Goal: Information Seeking & Learning: Learn about a topic

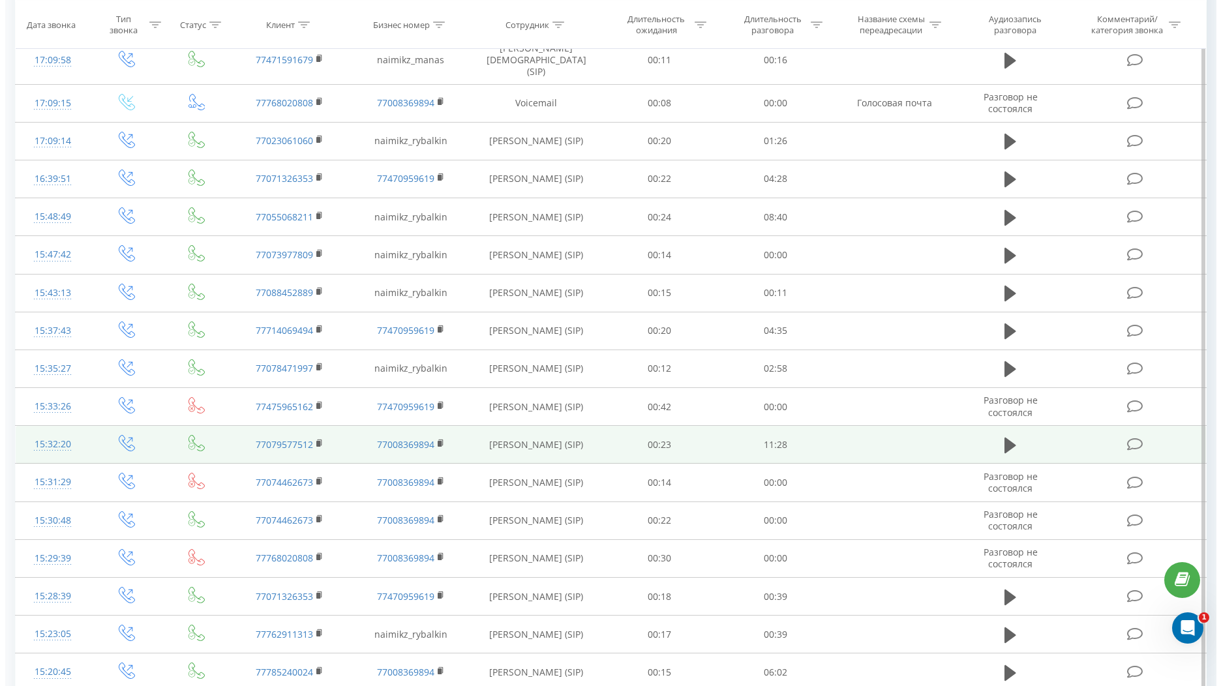
scroll to position [376, 0]
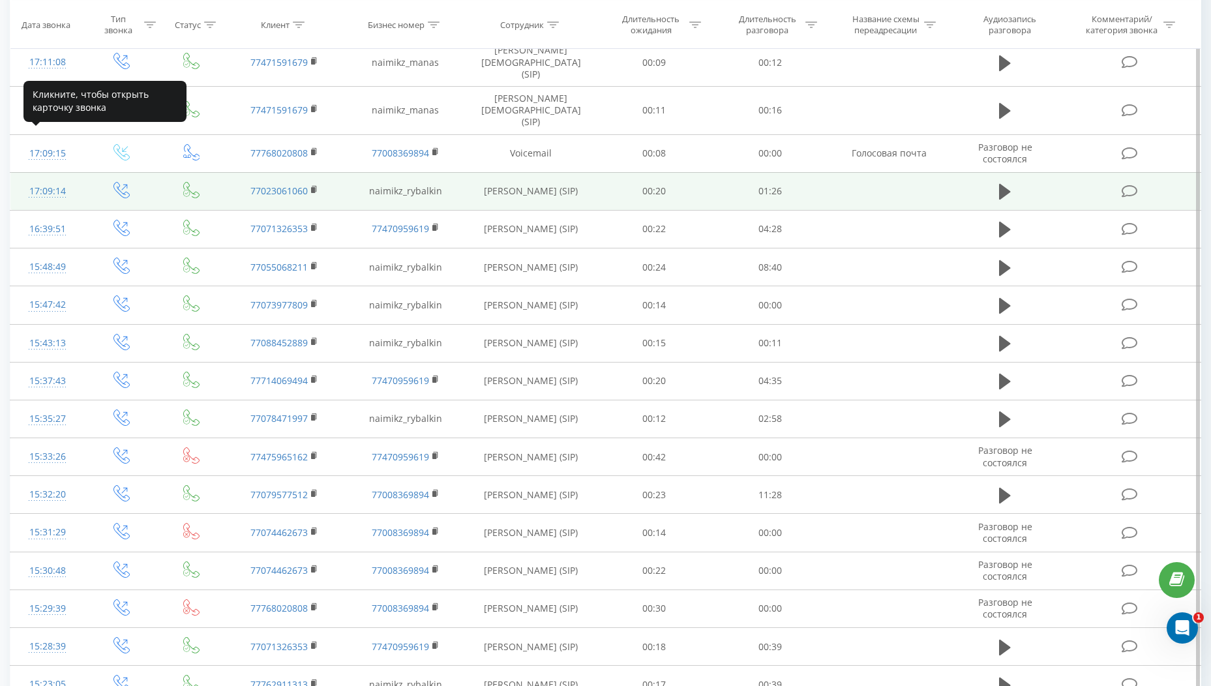
click at [50, 179] on div "17:09:14" at bounding box center [47, 191] width 48 height 25
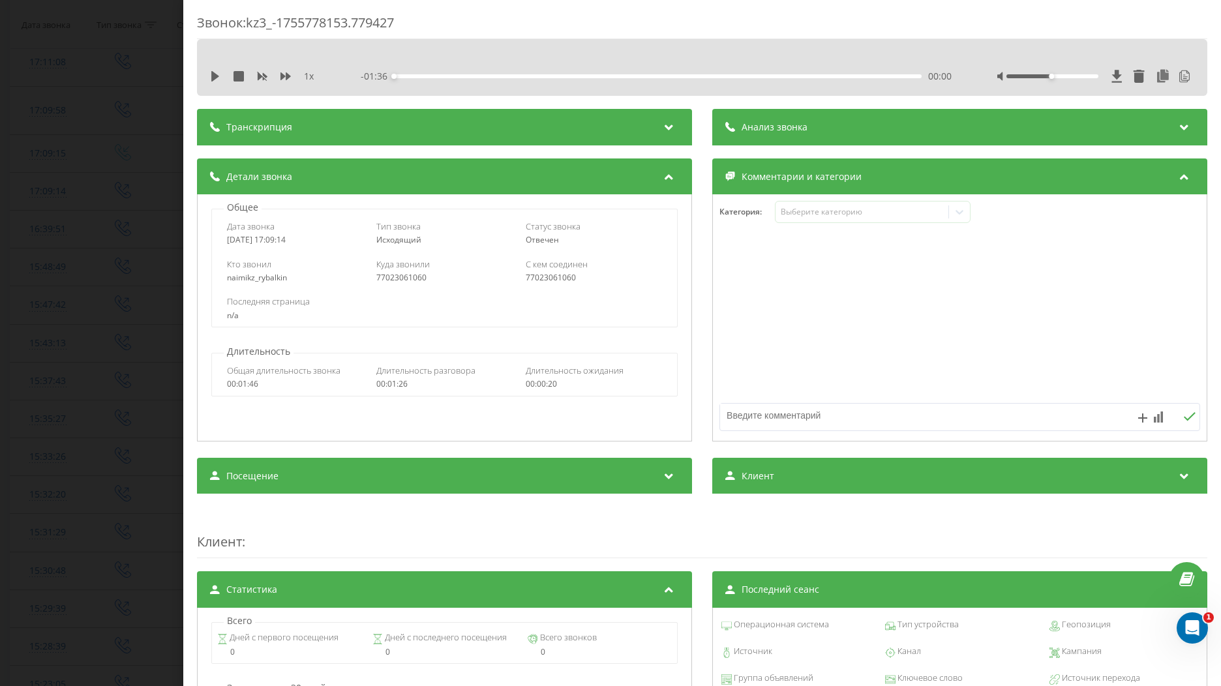
click at [739, 136] on div "Анализ звонка" at bounding box center [959, 127] width 495 height 37
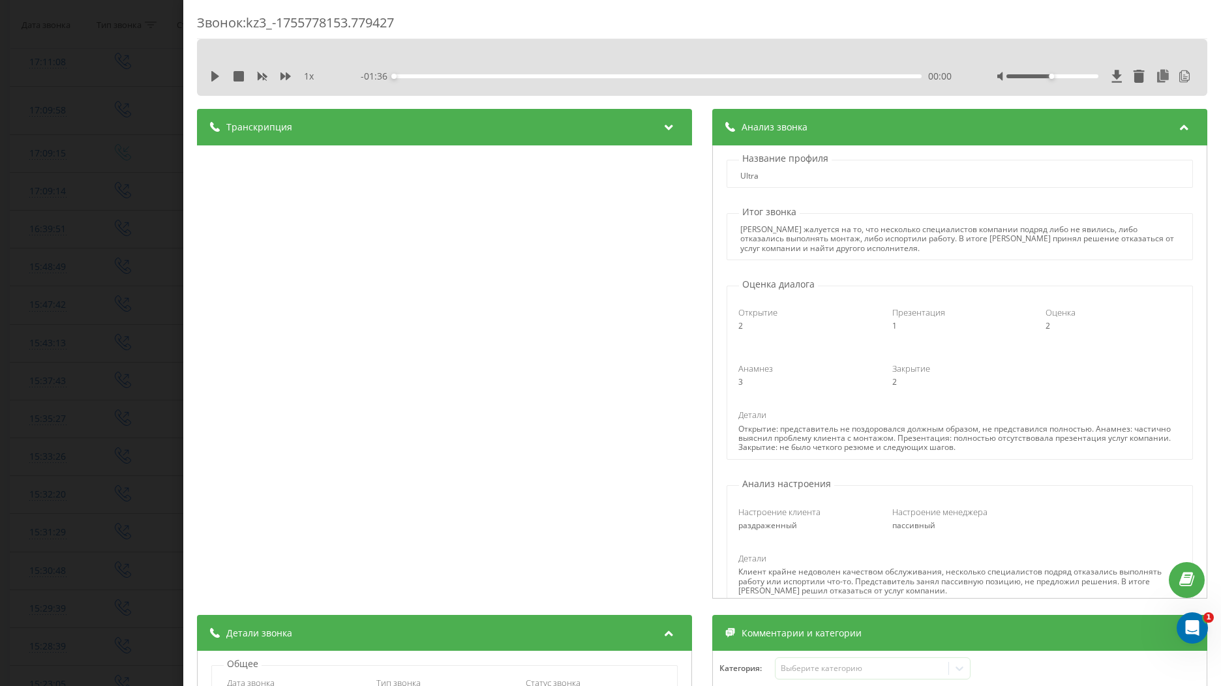
click at [498, 131] on div "Транскрипция" at bounding box center [444, 127] width 495 height 37
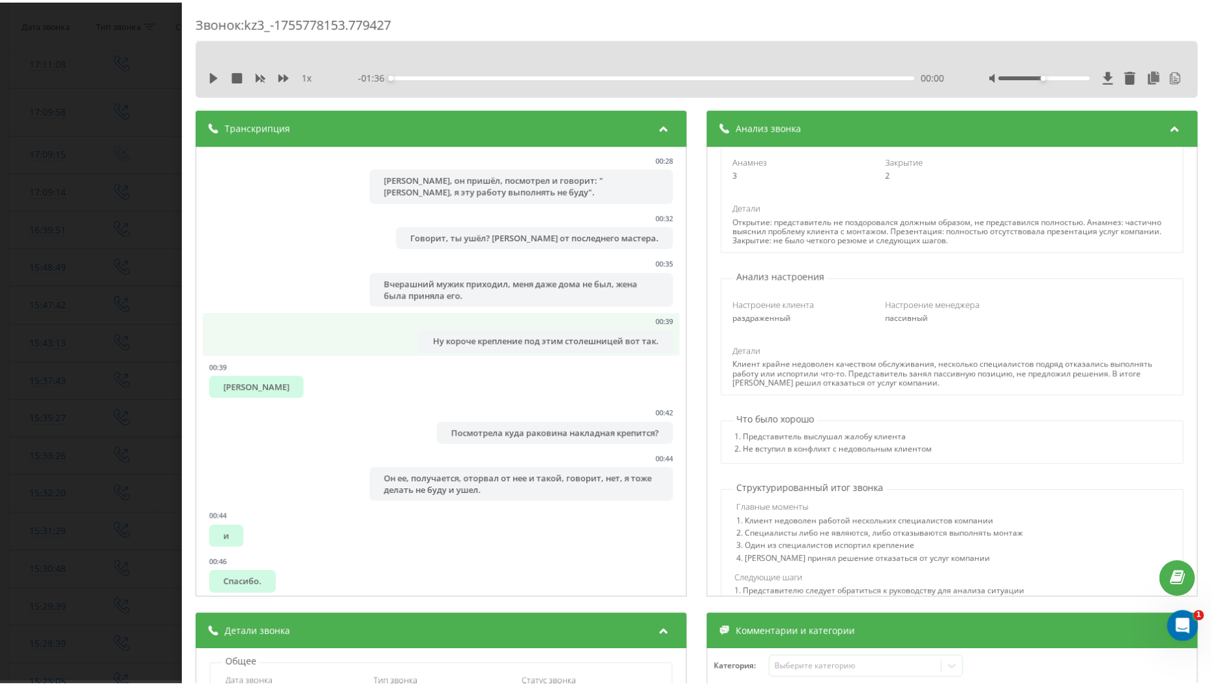
scroll to position [196, 0]
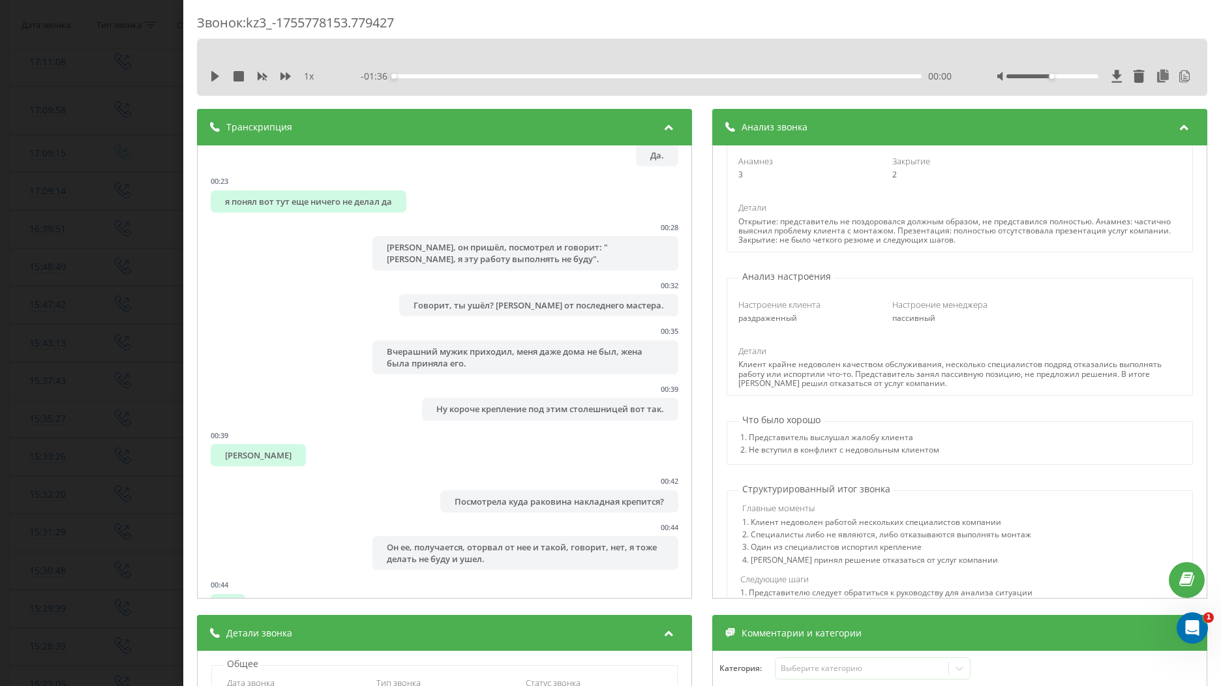
click at [163, 50] on div "Звонок : kz3_-1755778153.779427 1 x - 01:36 00:00 00:00 Транскрипция 00:00 Алло…" at bounding box center [610, 343] width 1221 height 686
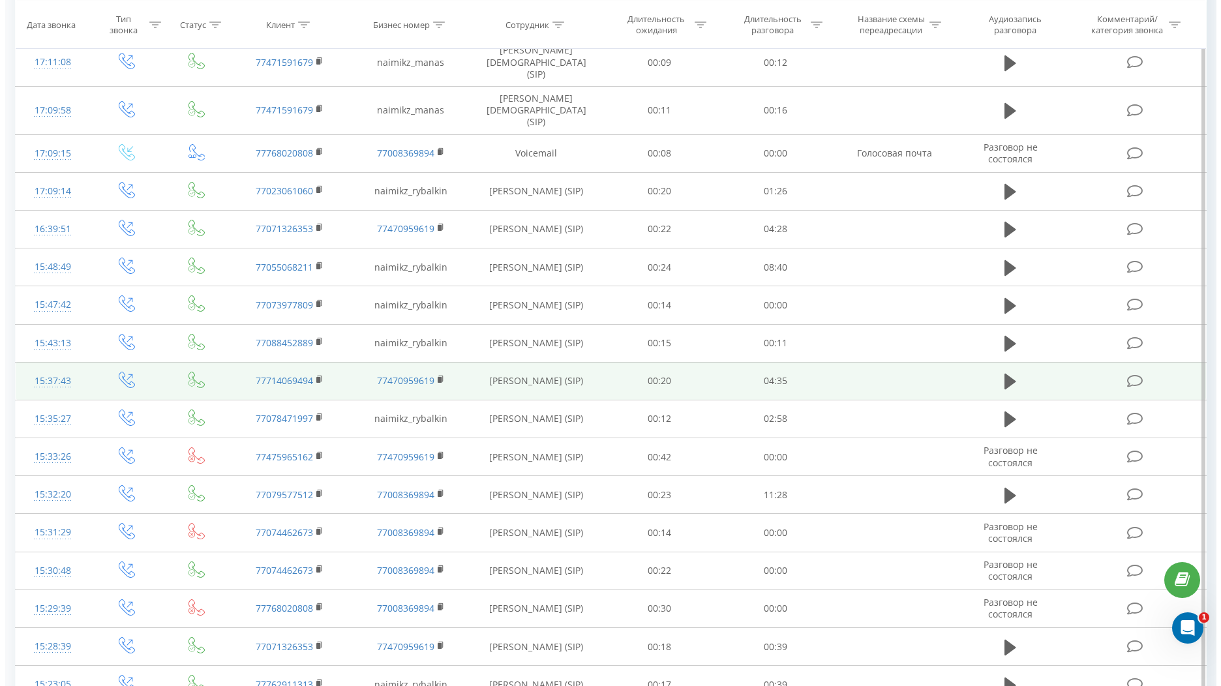
scroll to position [311, 0]
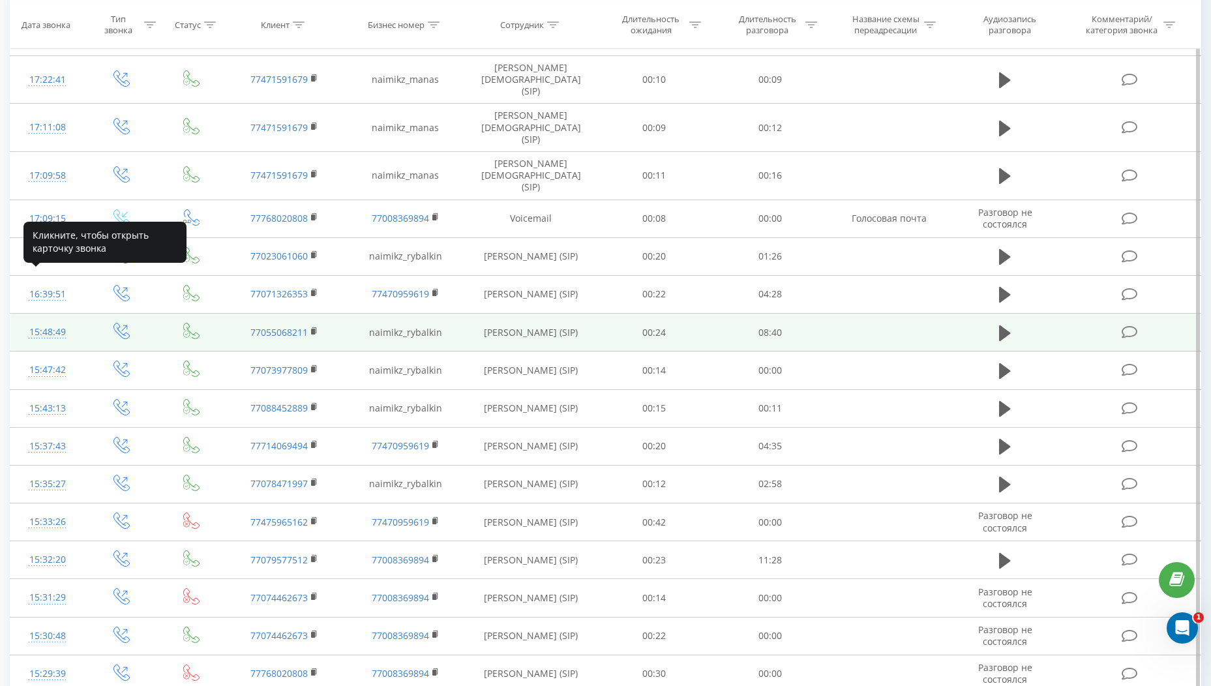
click at [45, 320] on div "15:48:49" at bounding box center [47, 332] width 48 height 25
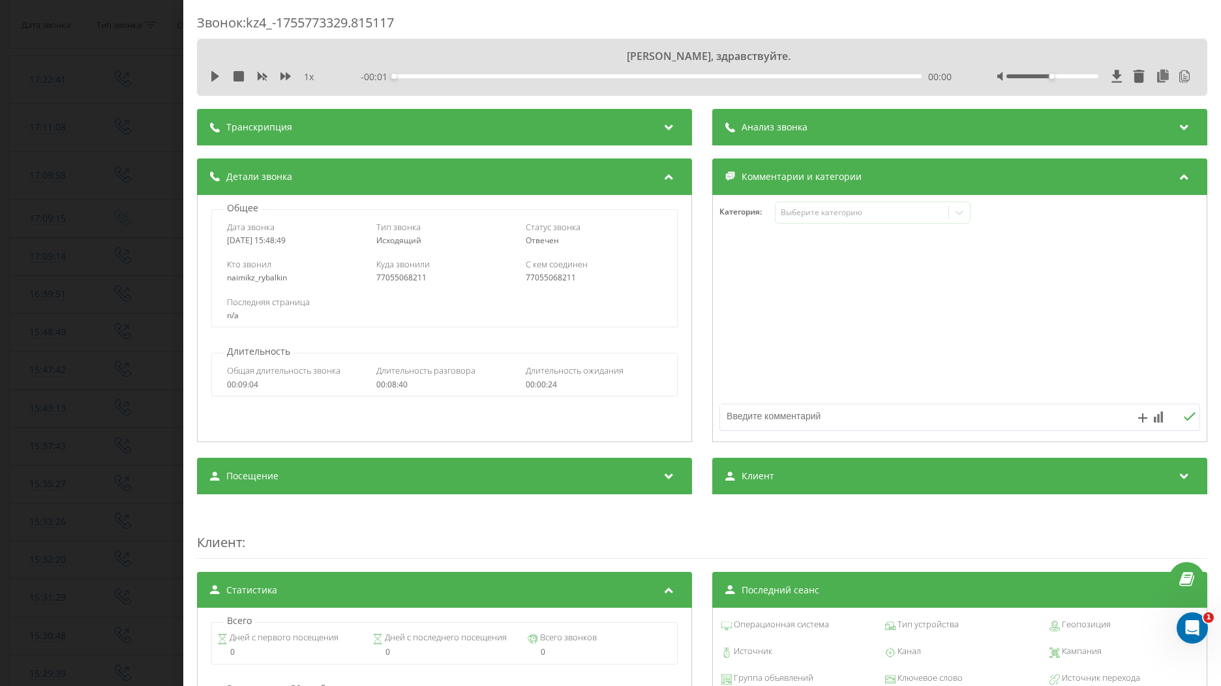
click at [795, 133] on span "Анализ звонка" at bounding box center [775, 127] width 66 height 13
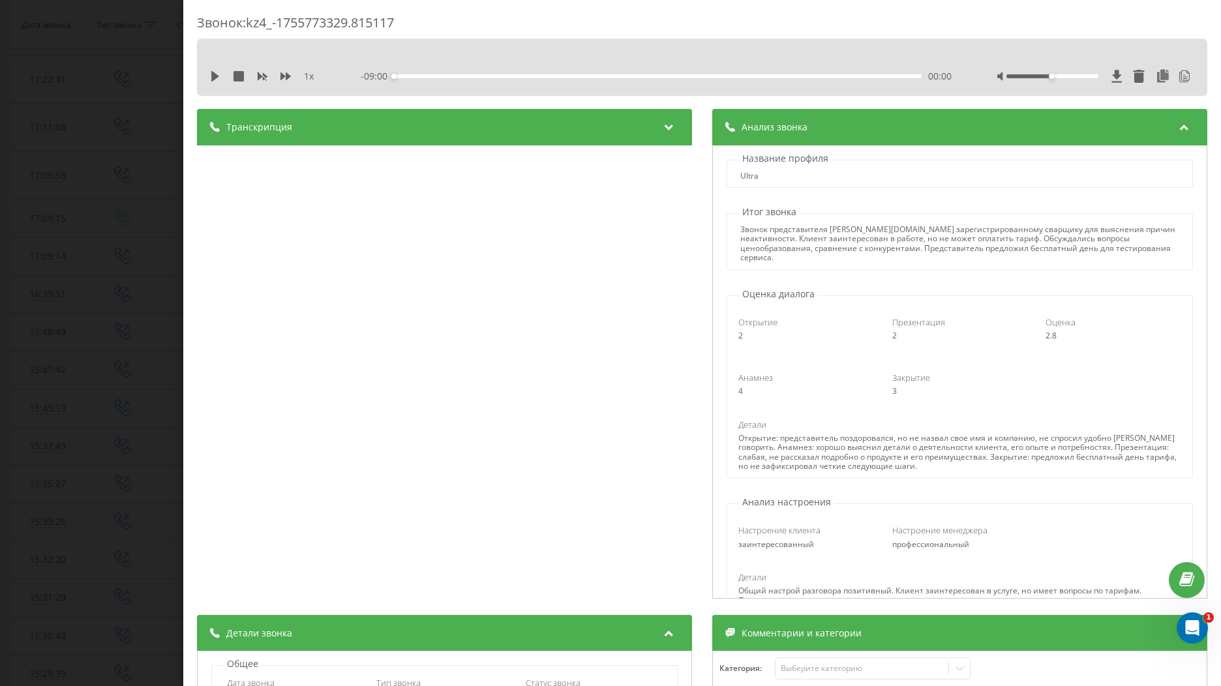
click at [599, 122] on div "Транскрипция" at bounding box center [444, 127] width 495 height 37
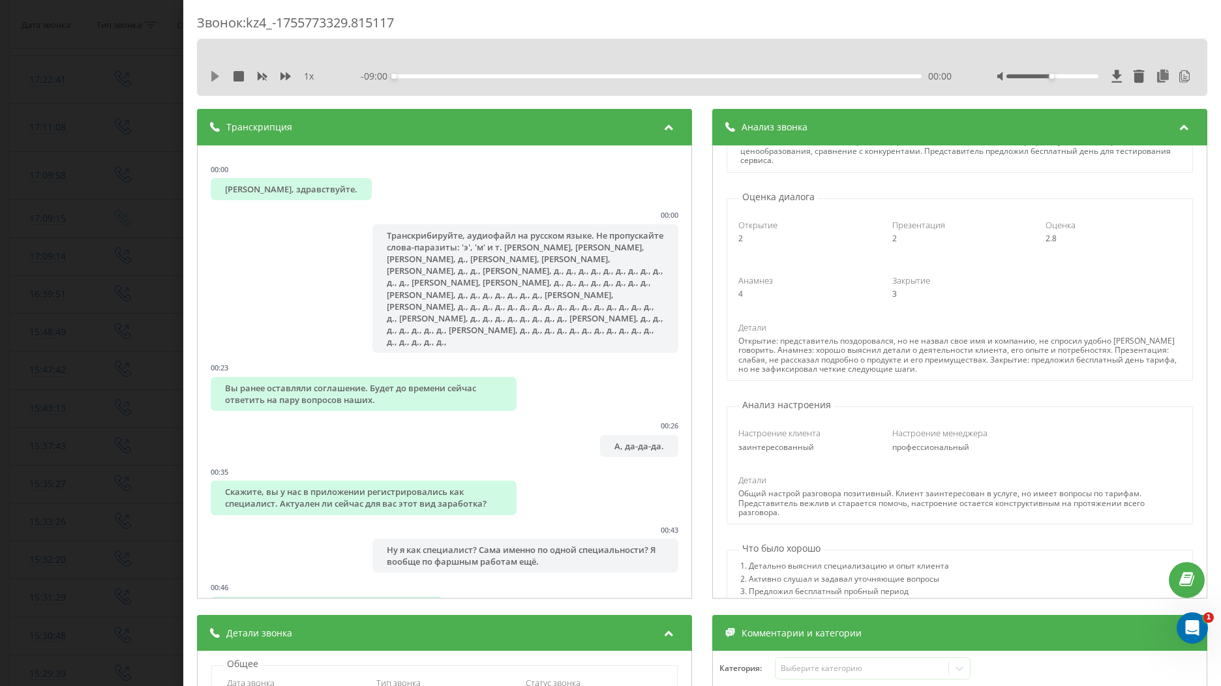
click at [217, 79] on icon at bounding box center [215, 76] width 10 height 10
drag, startPoint x: 1045, startPoint y: 78, endPoint x: 1085, endPoint y: 74, distance: 39.9
click at [1085, 74] on div at bounding box center [1052, 76] width 93 height 4
click at [217, 76] on icon at bounding box center [215, 76] width 10 height 10
click at [171, 44] on div "Звонок : kz4_-1755773329.815117 Вы ранее оставляли соглашение. Будет до времени…" at bounding box center [610, 343] width 1221 height 686
